Goal: Information Seeking & Learning: Learn about a topic

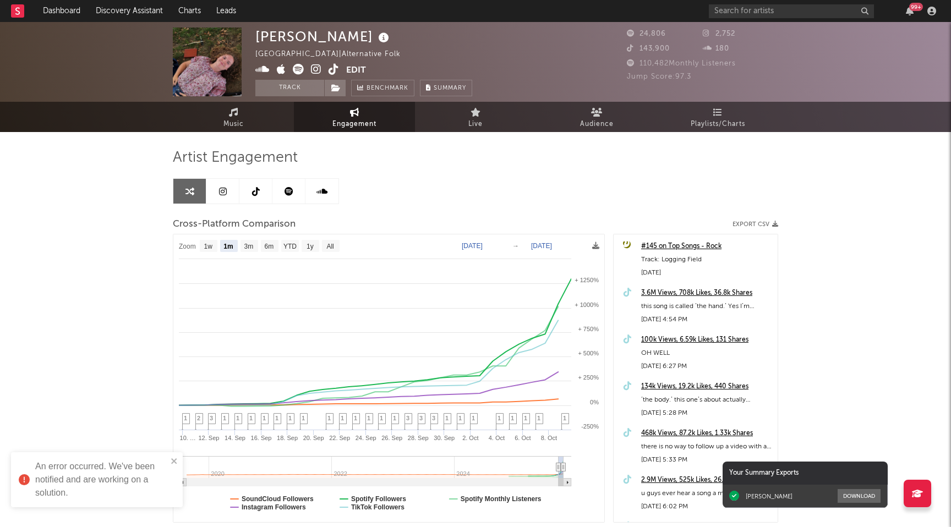
select select "1m"
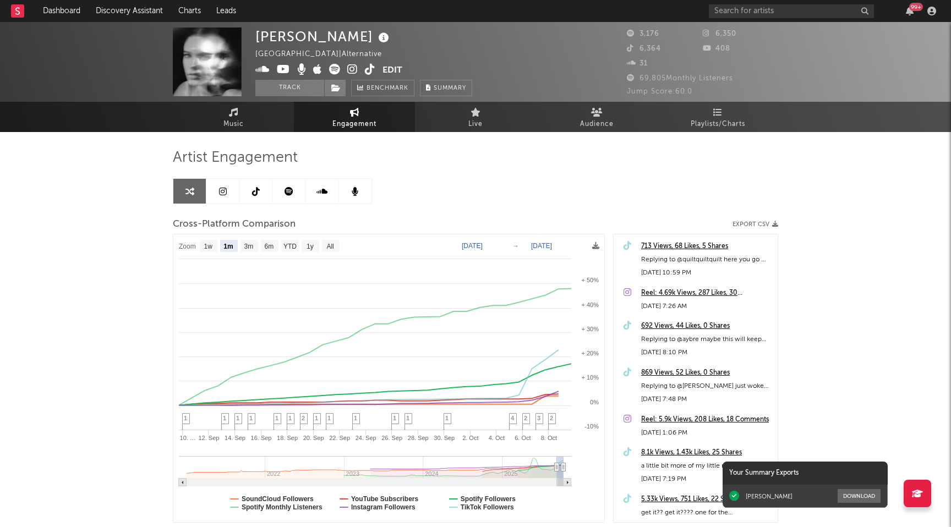
select select "1m"
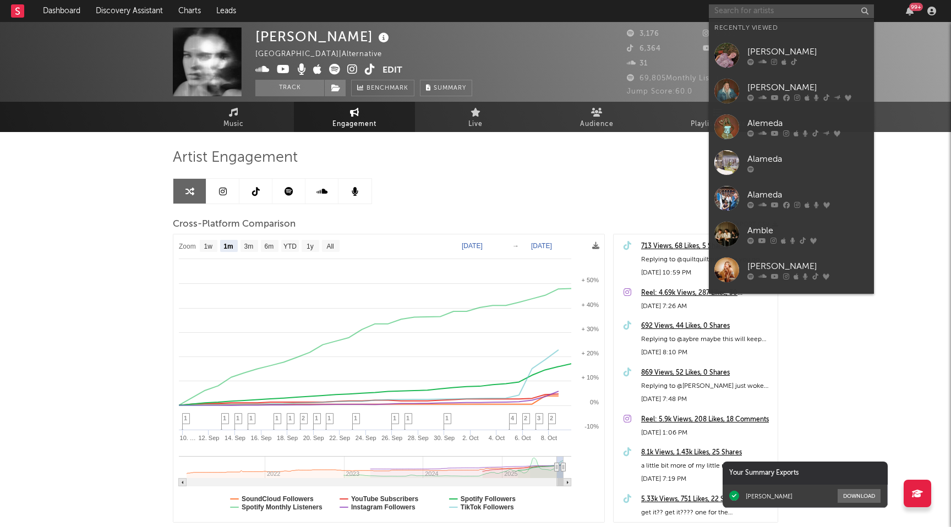
click at [767, 10] on input "text" at bounding box center [791, 11] width 165 height 14
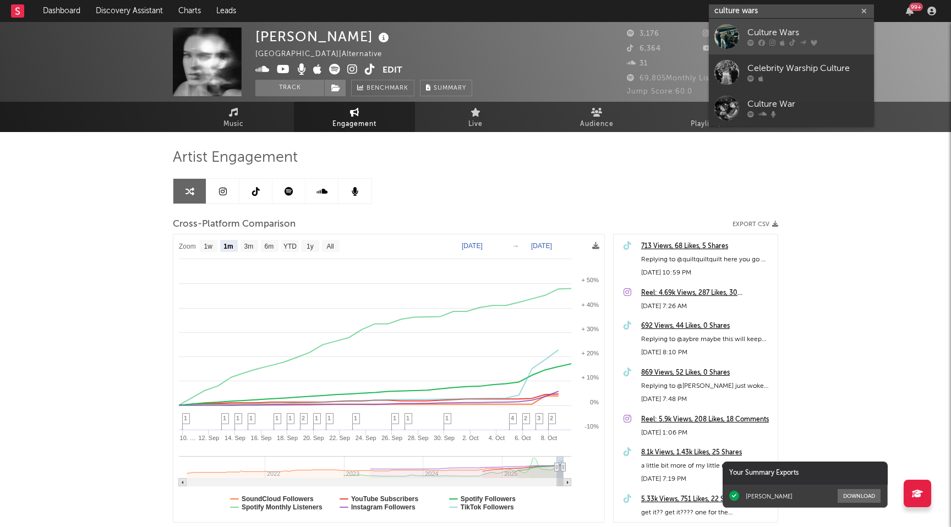
type input "culture wars"
click at [791, 34] on div "Culture Wars" at bounding box center [807, 32] width 121 height 13
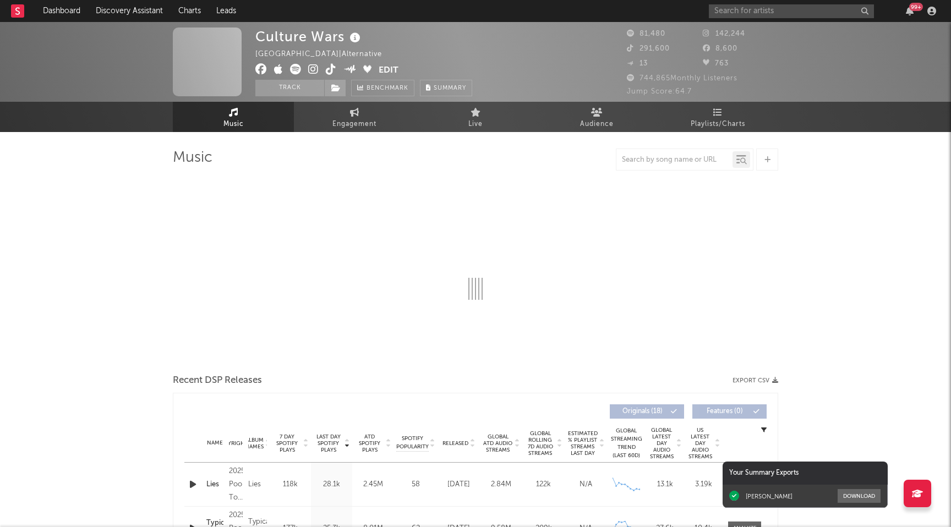
select select "6m"
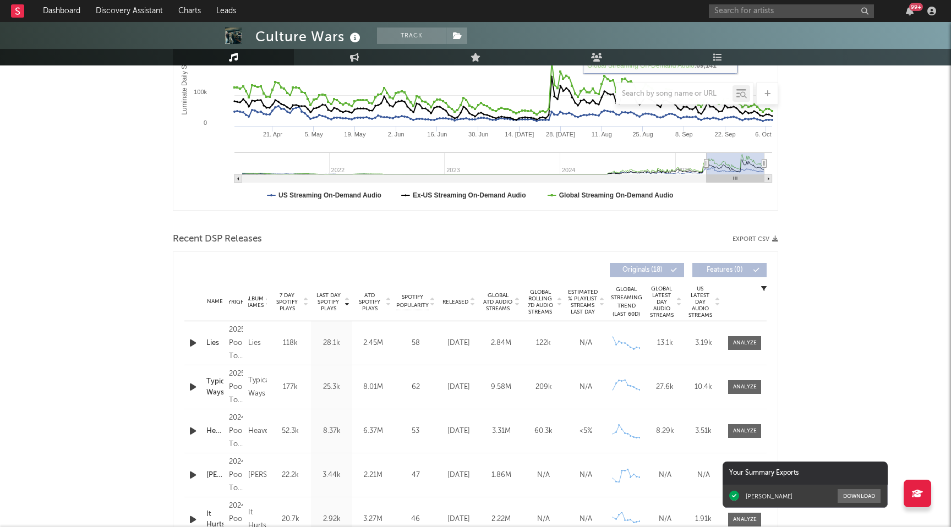
scroll to position [250, 0]
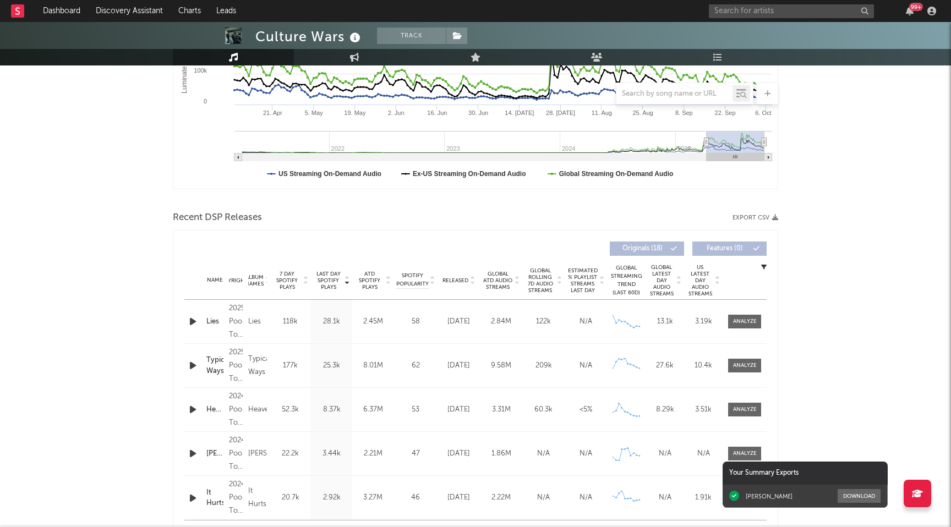
click at [192, 322] on icon "button" at bounding box center [193, 322] width 12 height 14
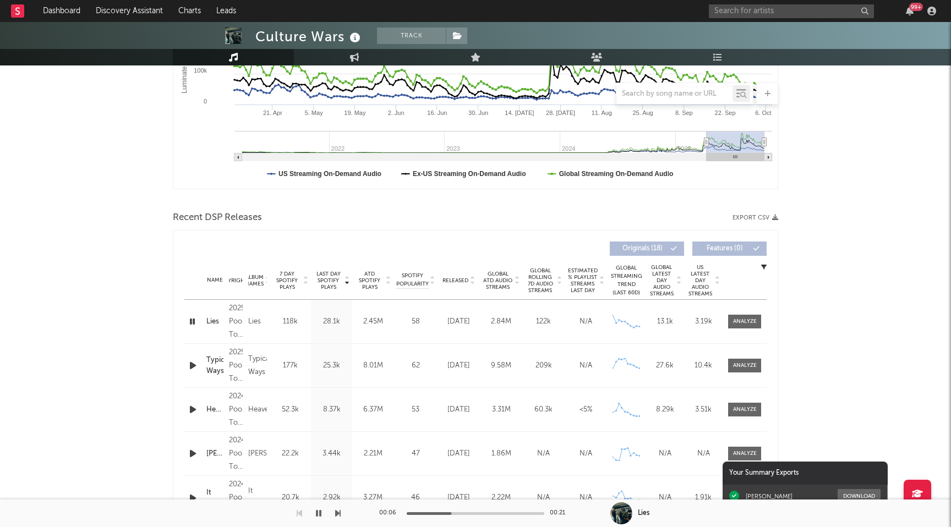
click at [192, 322] on icon "button" at bounding box center [192, 322] width 10 height 14
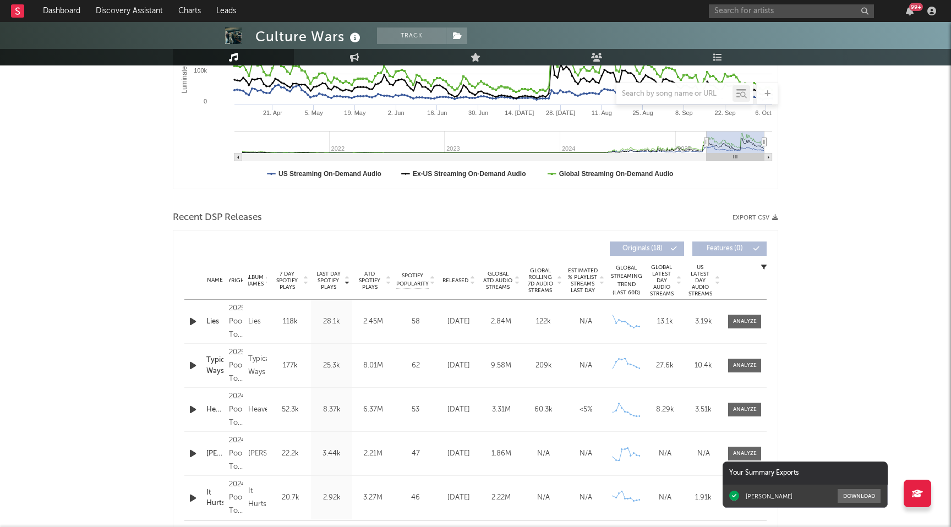
scroll to position [0, 0]
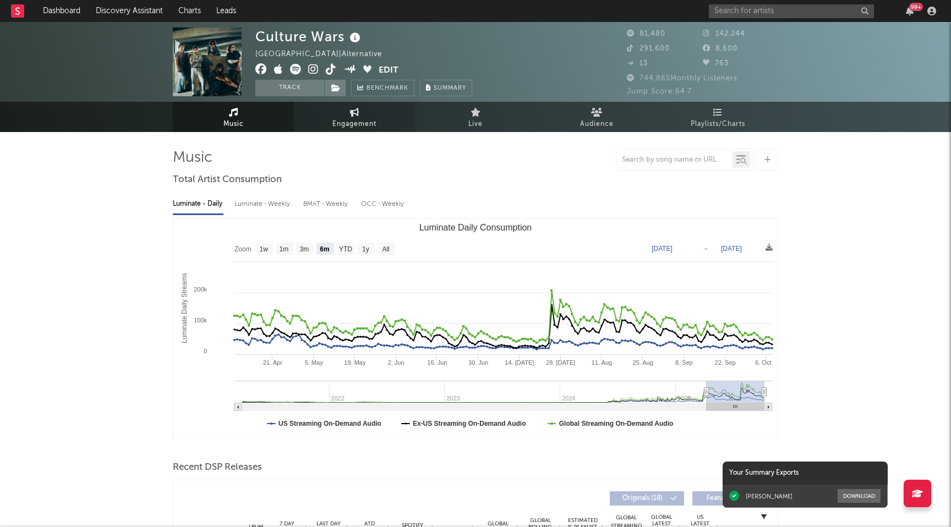
click at [334, 117] on link "Engagement" at bounding box center [354, 117] width 121 height 30
select select "1w"
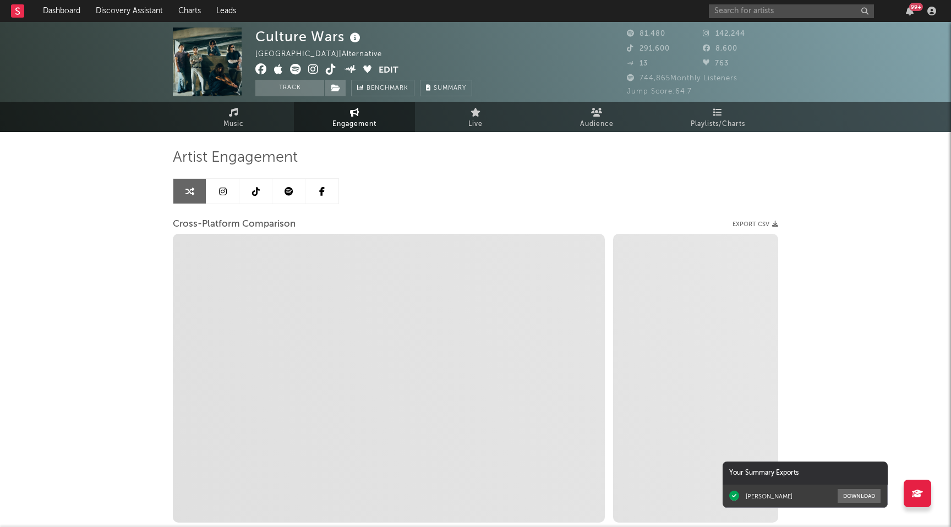
select select "1m"
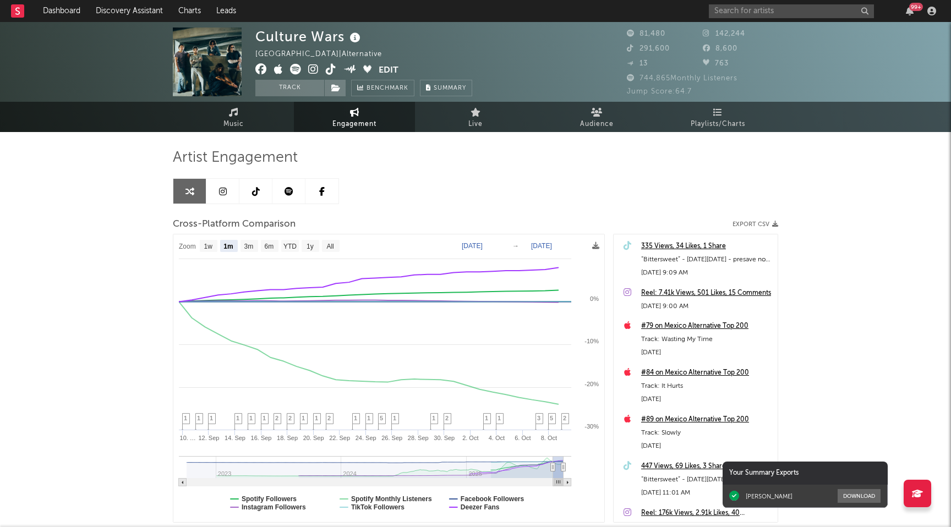
click at [313, 66] on icon at bounding box center [313, 69] width 10 height 11
click at [784, 17] on input "text" at bounding box center [791, 11] width 165 height 14
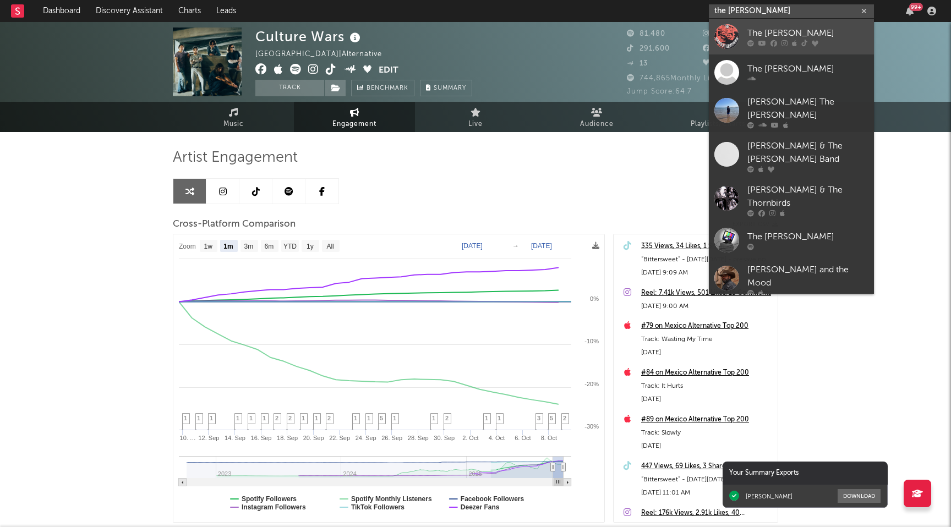
type input "the [PERSON_NAME]"
click at [769, 37] on div "The [PERSON_NAME]" at bounding box center [807, 32] width 121 height 13
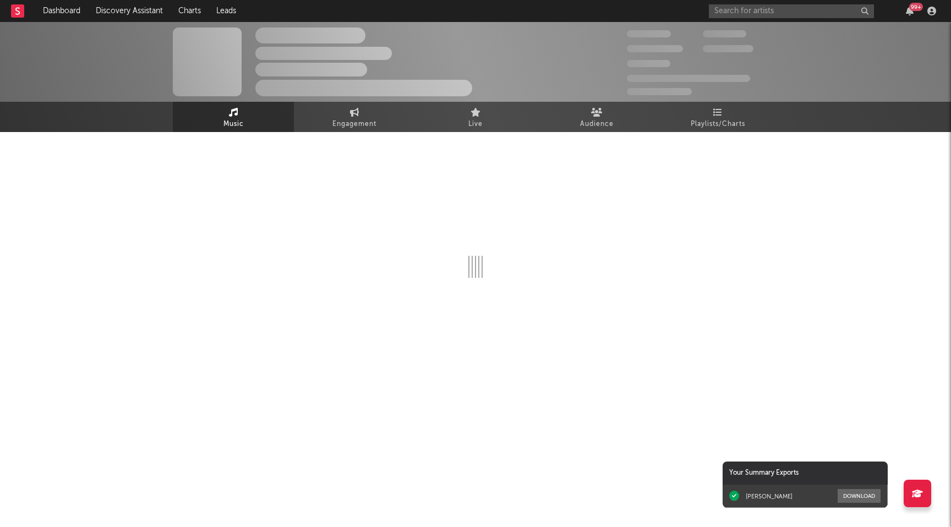
select select "6m"
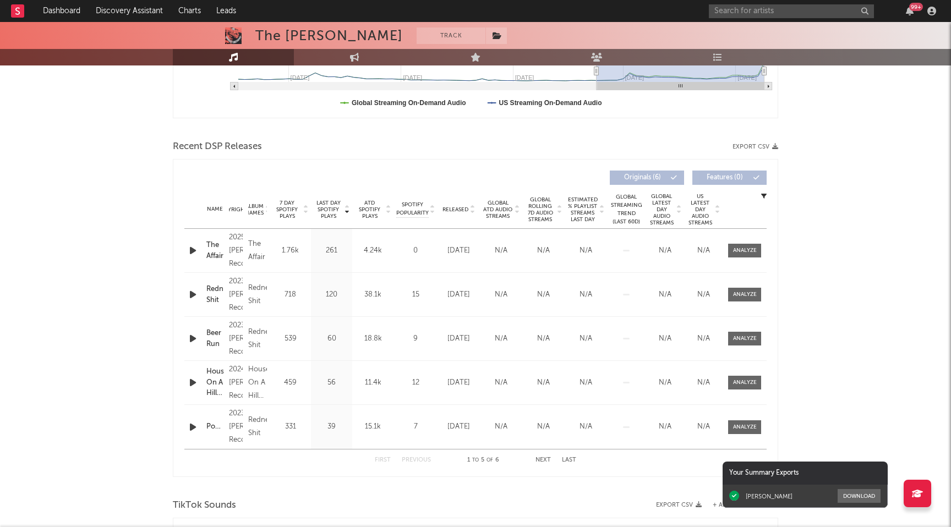
scroll to position [373, 0]
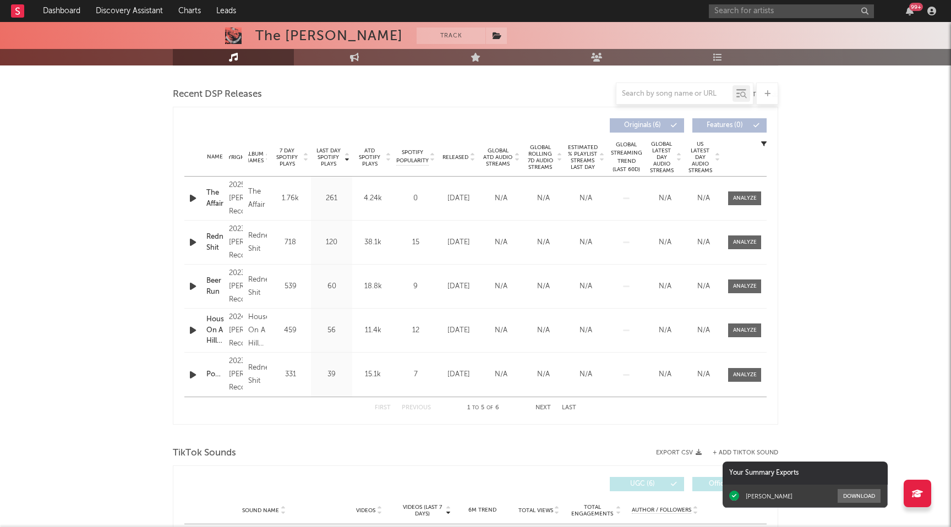
click at [464, 157] on span "Released" at bounding box center [456, 157] width 26 height 7
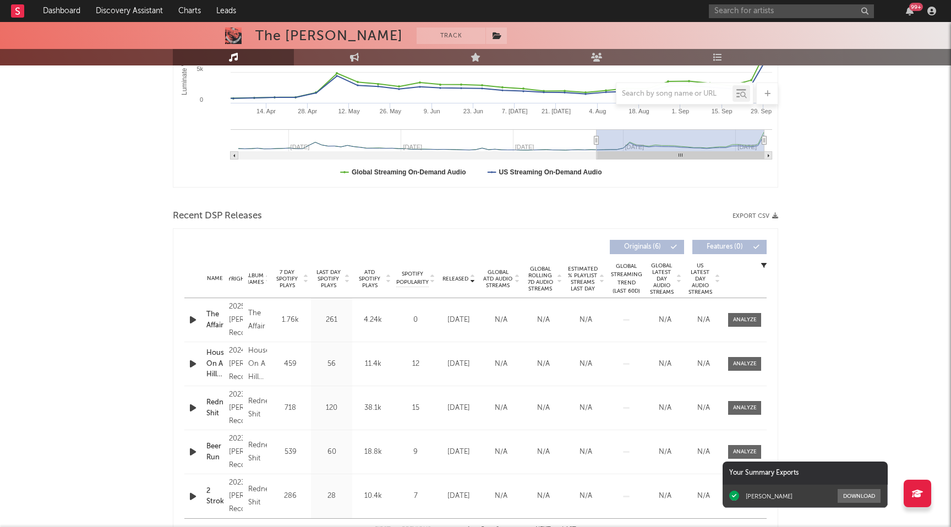
scroll to position [162, 0]
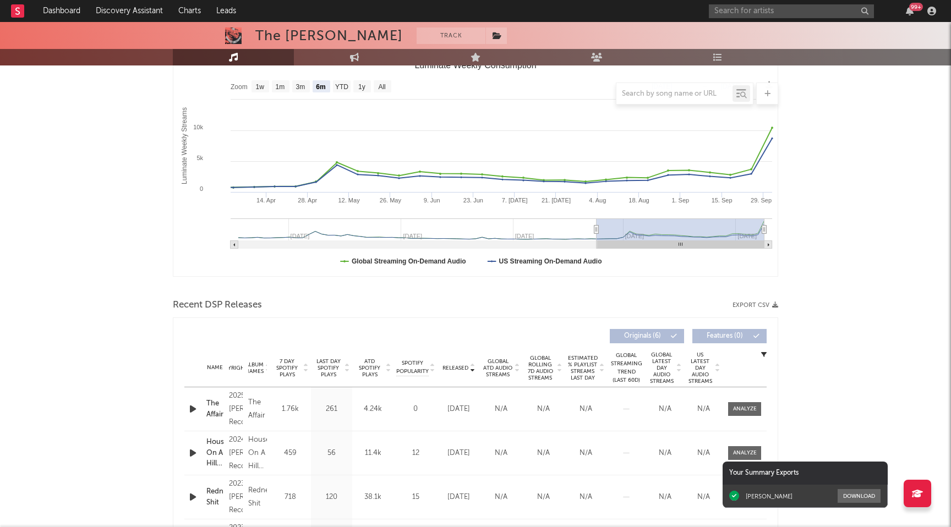
click at [199, 412] on div at bounding box center [194, 409] width 14 height 14
click at [193, 406] on icon "button" at bounding box center [193, 409] width 12 height 14
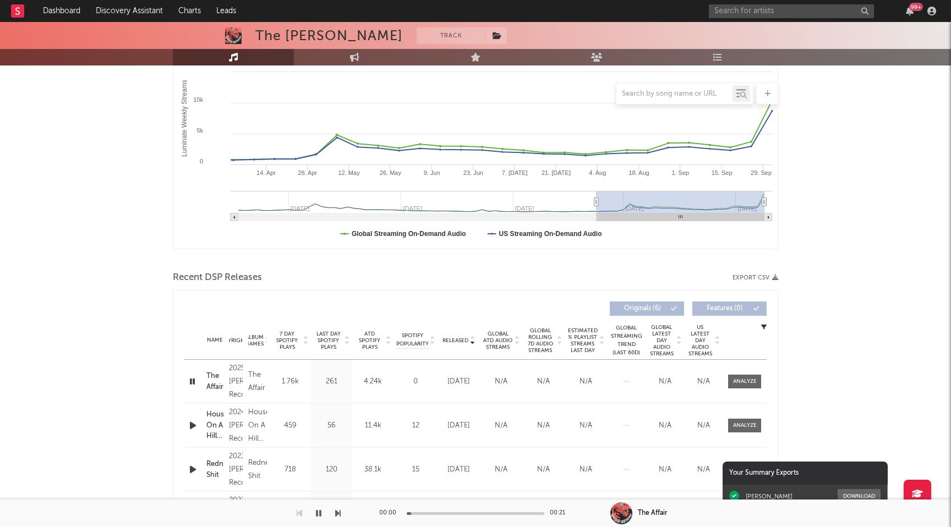
scroll to position [196, 0]
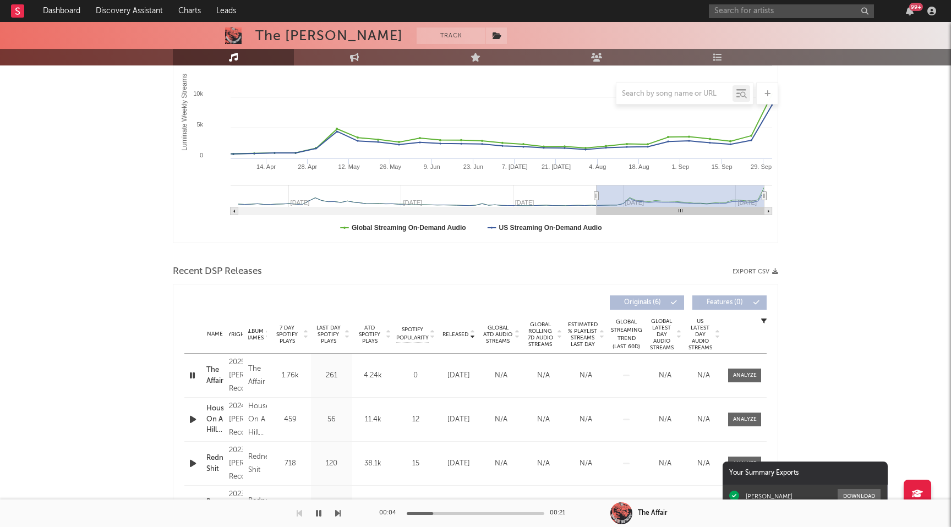
click at [487, 512] on div at bounding box center [476, 513] width 138 height 3
click at [321, 515] on button "button" at bounding box center [318, 514] width 11 height 28
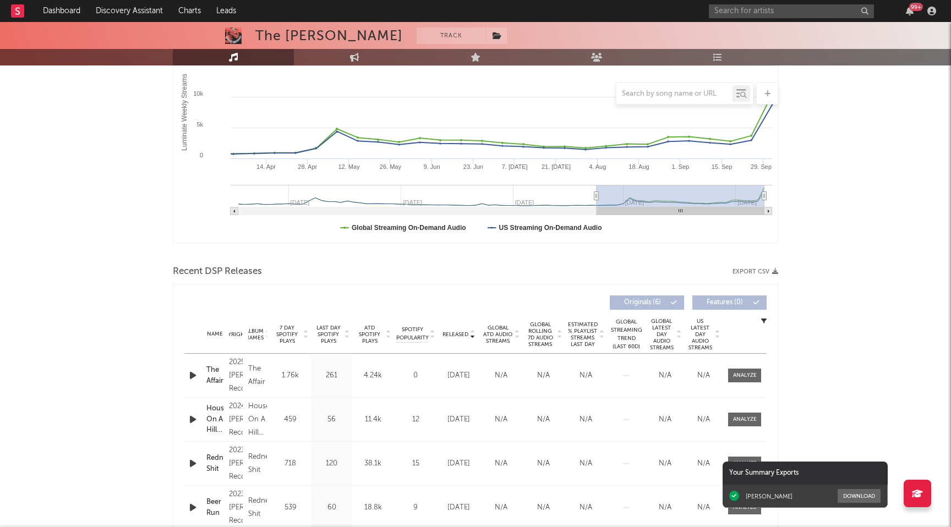
scroll to position [0, 0]
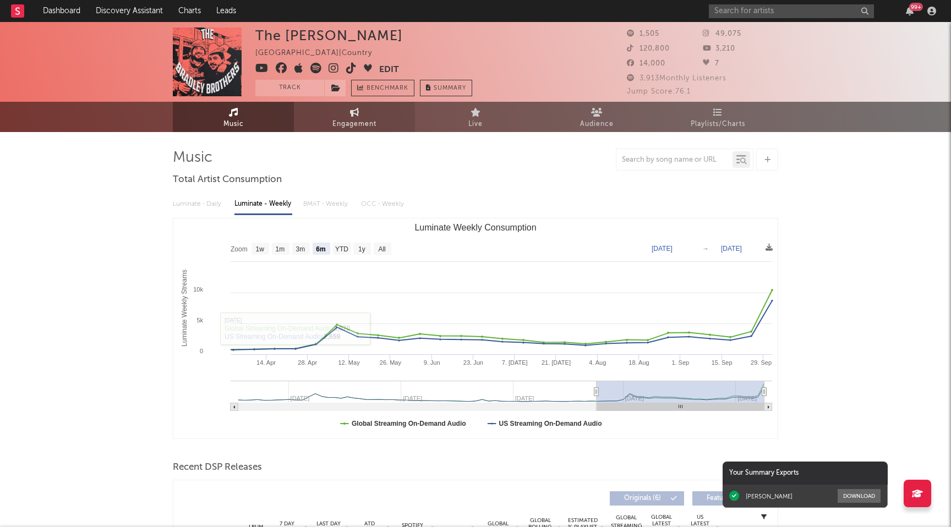
click at [355, 125] on span "Engagement" at bounding box center [354, 124] width 44 height 13
select select "1w"
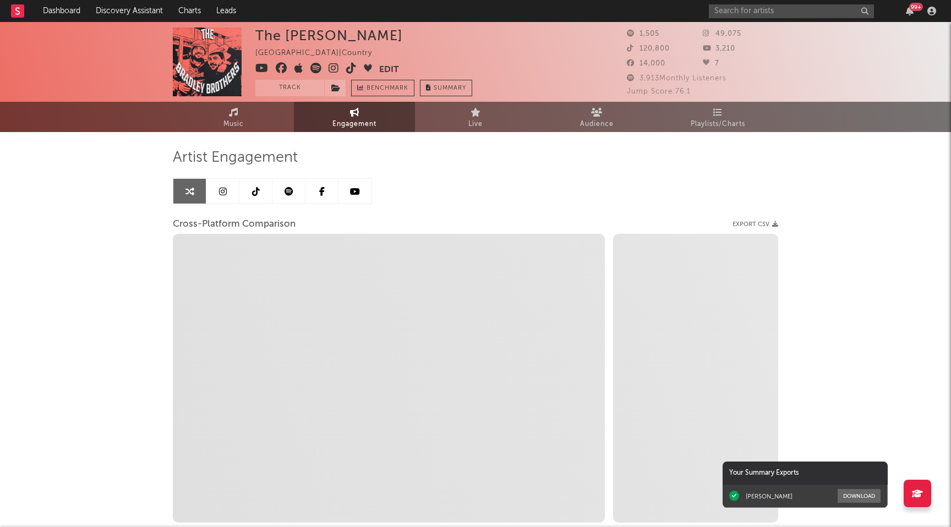
select select "1m"
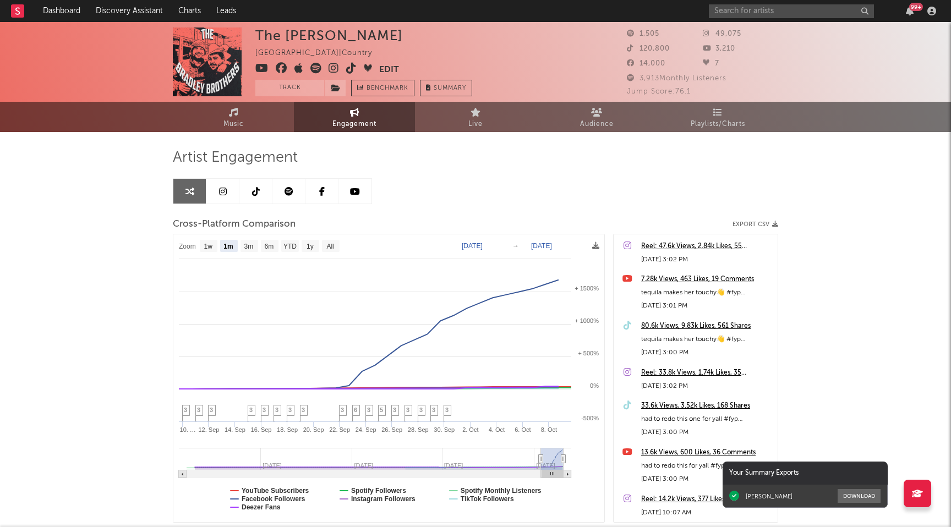
click at [652, 328] on div "80.6k Views, 9.83k Likes, 561 Shares" at bounding box center [706, 326] width 131 height 13
click at [239, 107] on link "Music" at bounding box center [233, 117] width 121 height 30
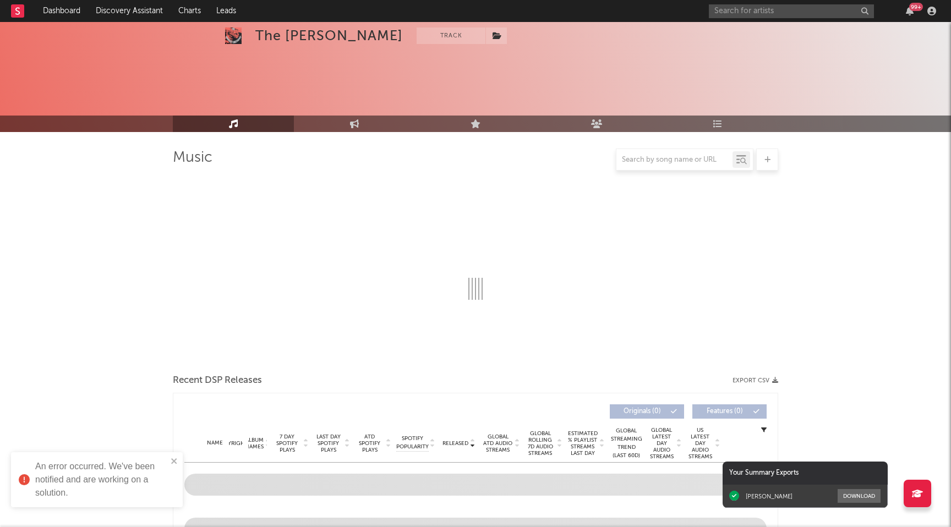
select select "6m"
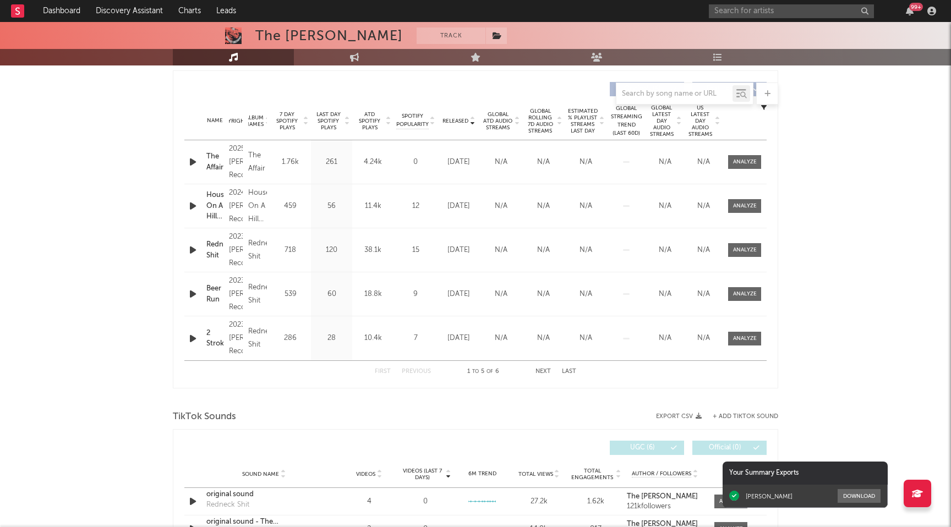
scroll to position [409, 0]
click at [235, 160] on div "2025 [PERSON_NAME] Records" at bounding box center [236, 163] width 14 height 40
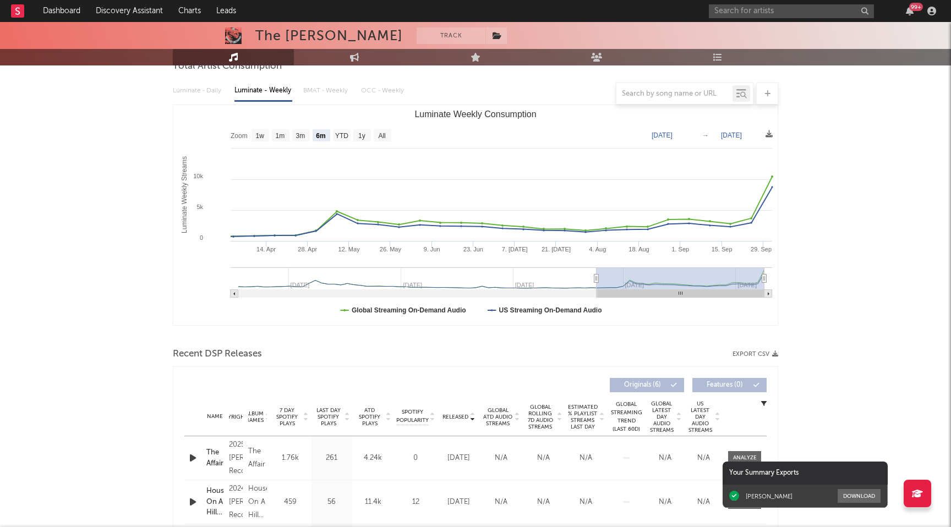
scroll to position [0, 0]
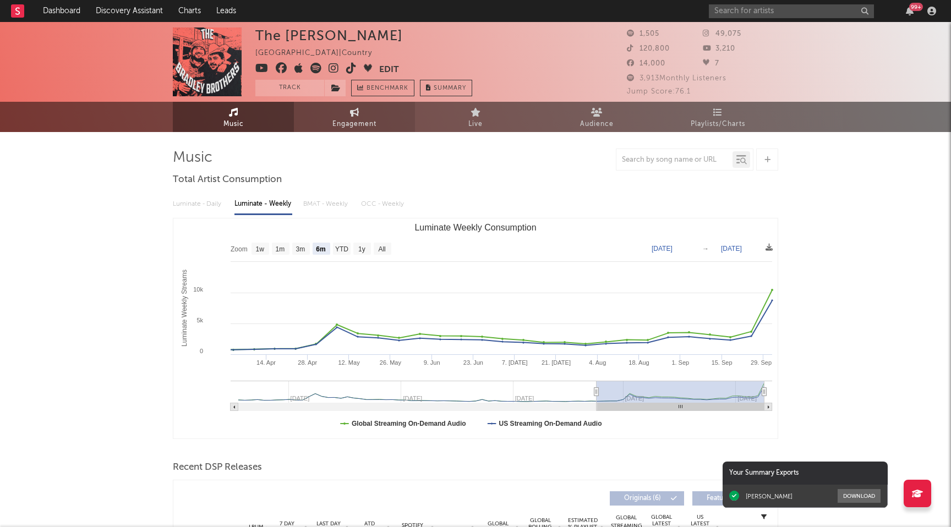
click at [357, 119] on span "Engagement" at bounding box center [354, 124] width 44 height 13
select select "1w"
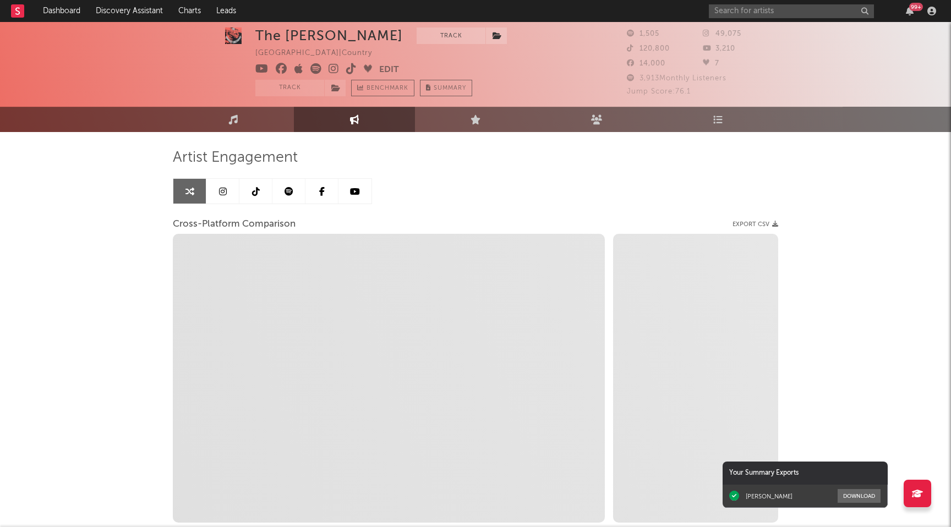
scroll to position [36, 0]
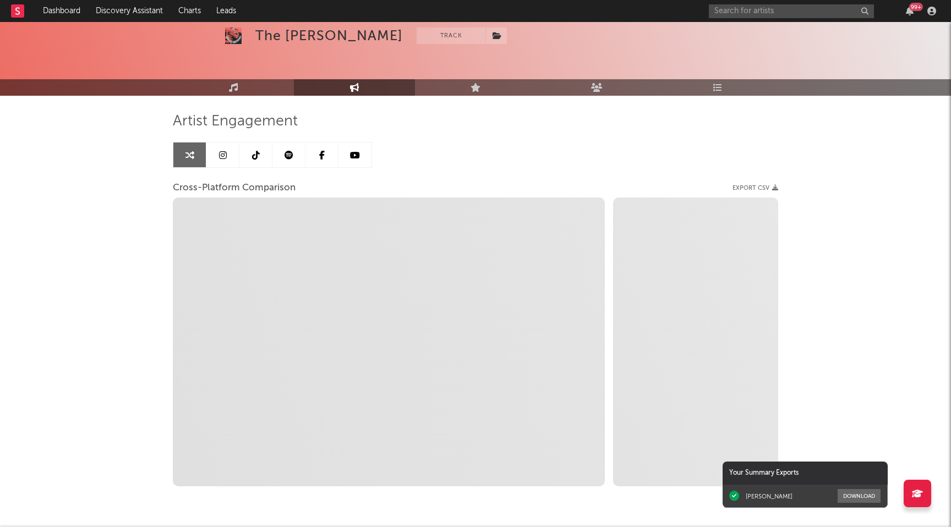
select select "1m"
